Goal: Task Accomplishment & Management: Manage account settings

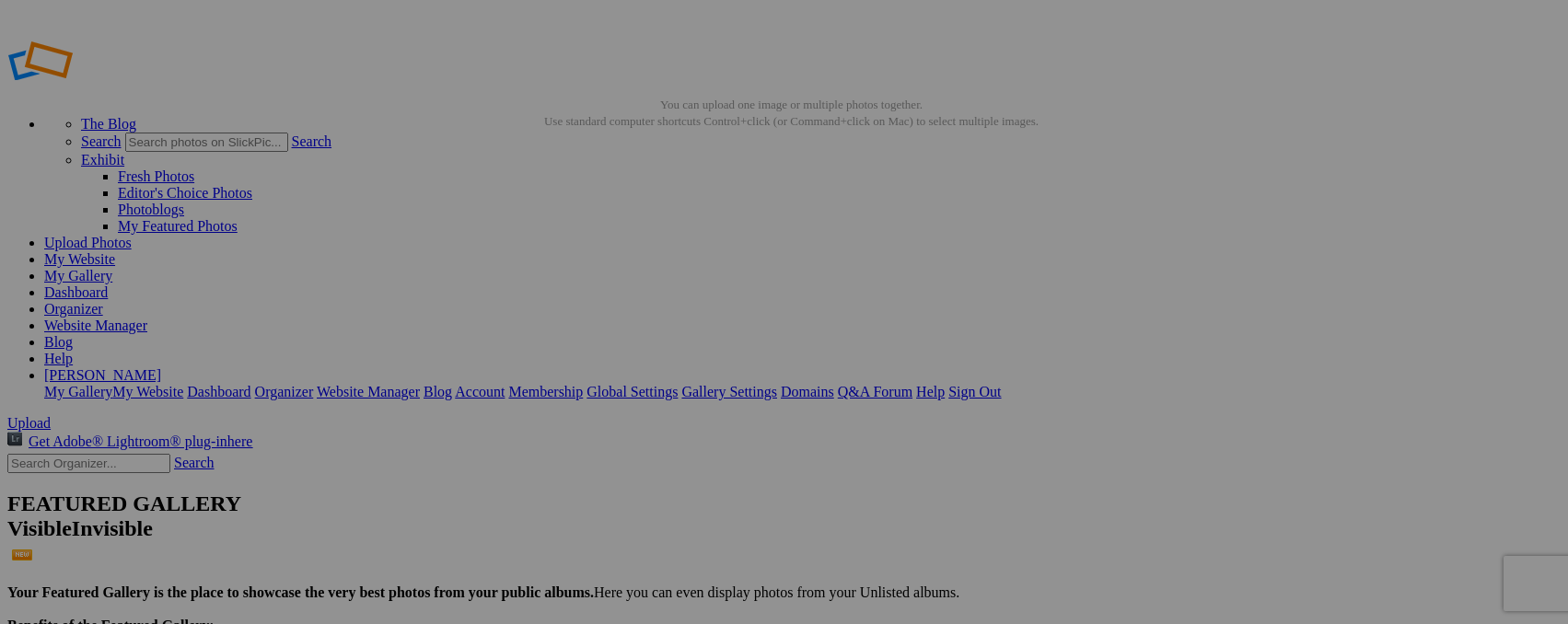
type input "_"
type input "Mt. [GEOGRAPHIC_DATA], [GEOGRAPHIC_DATA]"
